Goal: Information Seeking & Learning: Learn about a topic

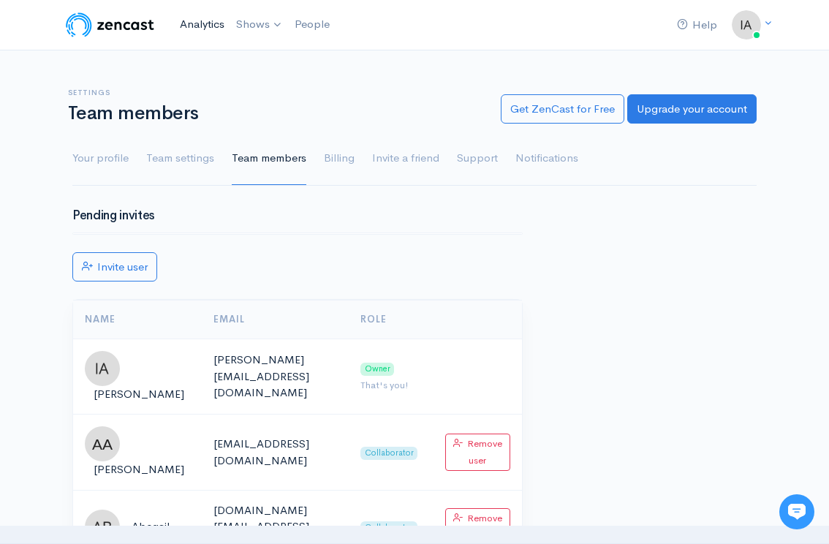
click at [196, 23] on link "Analytics" at bounding box center [202, 24] width 56 height 31
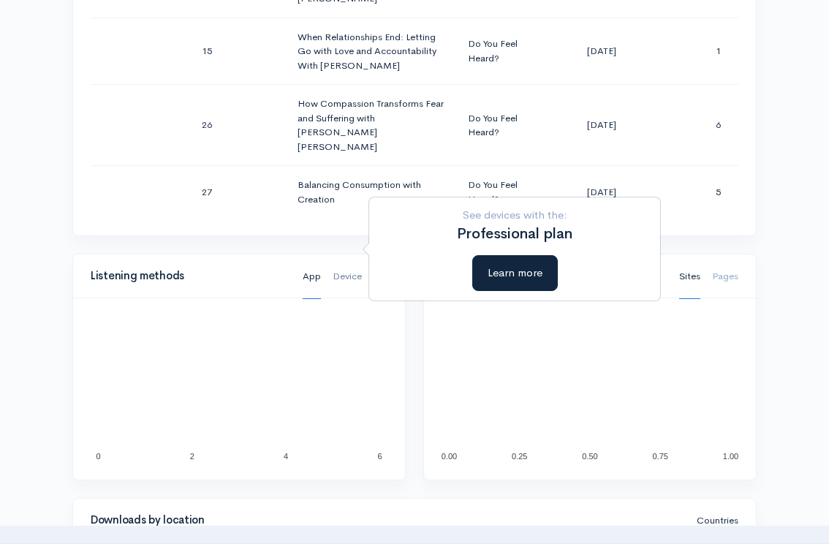
scroll to position [962, 0]
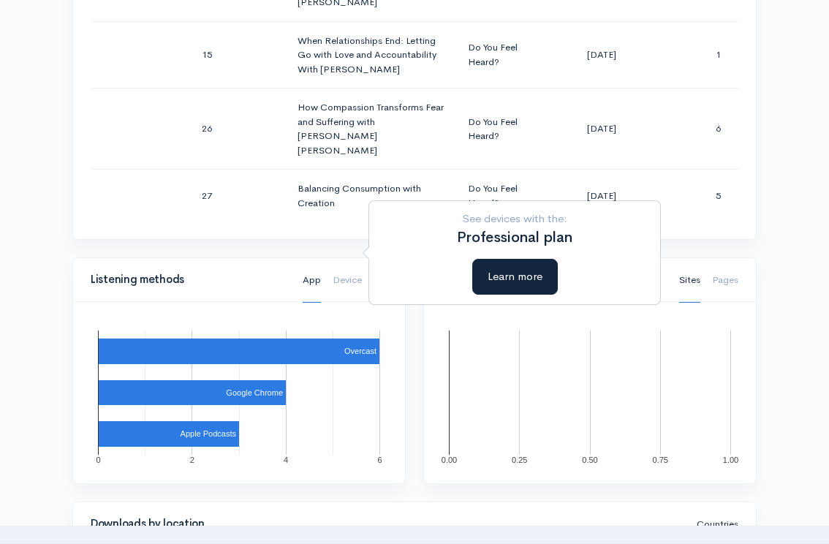
click at [289, 264] on div "Listening methods App Device OS" at bounding box center [239, 280] width 314 height 32
click at [208, 207] on div "Season Number Episode Number Episode Title Podcast Title Publication Date Downl…" at bounding box center [414, 70] width 683 height 337
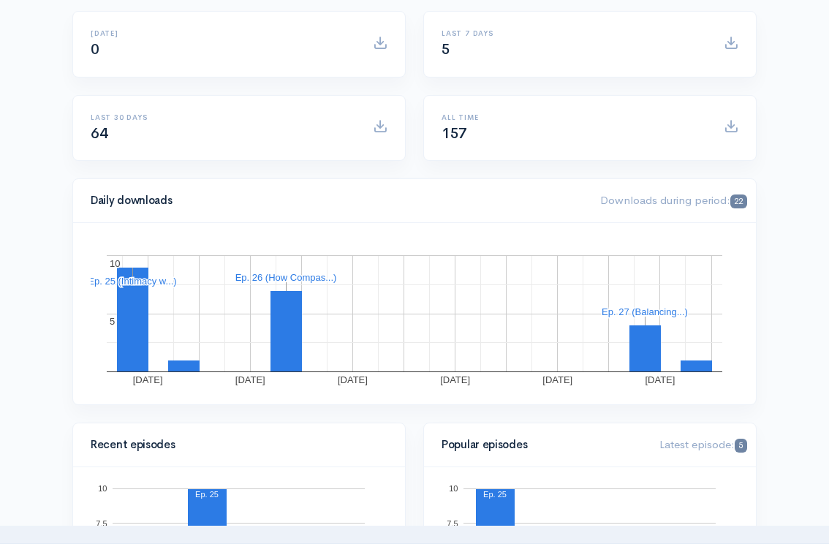
scroll to position [0, 0]
